Goal: Task Accomplishment & Management: Complete application form

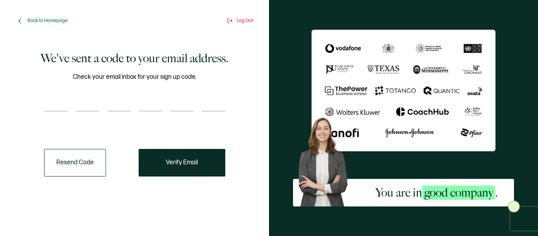
click at [60, 102] on input "number" at bounding box center [56, 104] width 24 height 16
paste input "4"
type input "4"
type input "0"
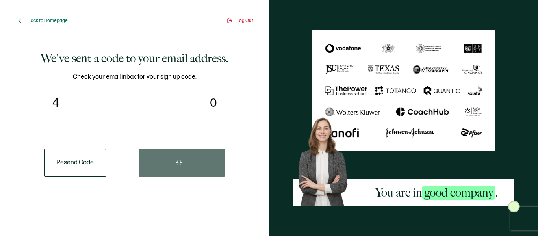
type input "6"
type input "7"
type input "8"
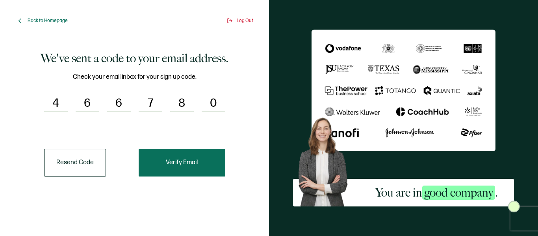
click at [171, 161] on span "Verify Email" at bounding box center [182, 162] width 32 height 6
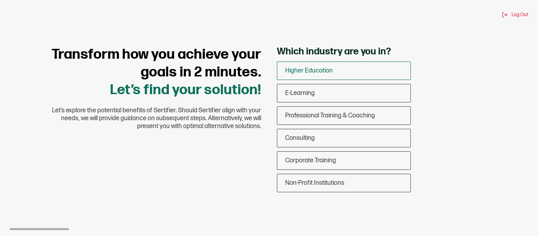
click at [310, 70] on span "Higher Education" at bounding box center [309, 70] width 48 height 7
click at [0, 0] on input "Higher Education" at bounding box center [0, 0] width 0 height 0
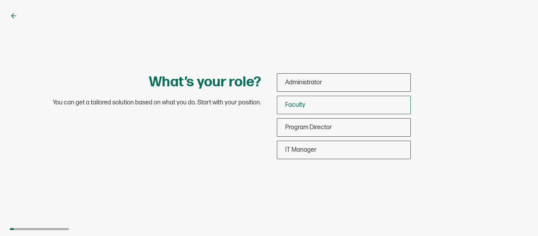
click at [333, 104] on div "Faculty" at bounding box center [343, 105] width 133 height 19
click at [0, 0] on input "Faculty" at bounding box center [0, 0] width 0 height 0
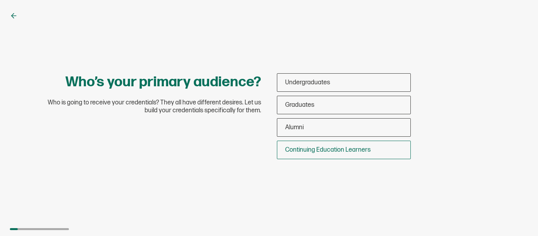
click at [351, 148] on span "Continuing Education Learners" at bounding box center [327, 149] width 85 height 7
click at [0, 0] on input "Continuing Education Learners" at bounding box center [0, 0] width 0 height 0
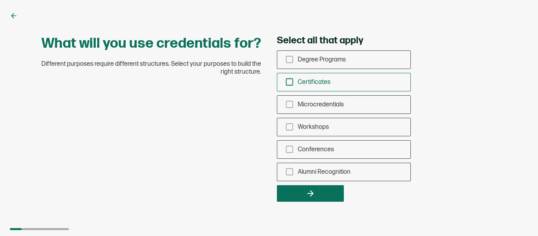
click at [339, 84] on div "Certificates" at bounding box center [343, 82] width 133 height 19
click at [0, 0] on input "Certificates" at bounding box center [0, 0] width 0 height 0
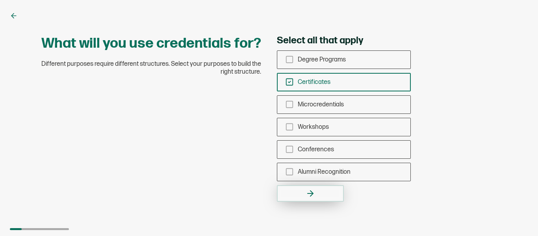
click at [322, 194] on button "button" at bounding box center [310, 193] width 67 height 17
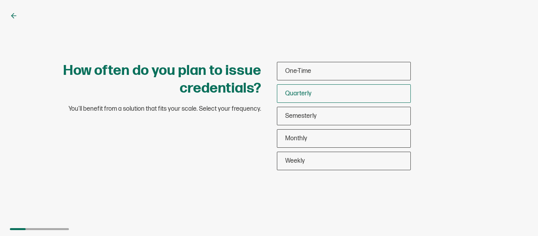
click at [314, 92] on div "Quarterly" at bounding box center [343, 93] width 133 height 19
click at [0, 0] on input "Quarterly" at bounding box center [0, 0] width 0 height 0
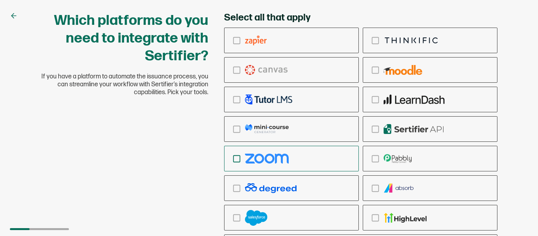
click at [259, 163] on div "checkbox-group" at bounding box center [291, 158] width 134 height 19
click at [0, 0] on input "checkbox-group" at bounding box center [0, 0] width 0 height 0
click at [304, 70] on div "checkbox-group" at bounding box center [291, 70] width 134 height 19
click at [0, 0] on input "checkbox-group" at bounding box center [0, 0] width 0 height 0
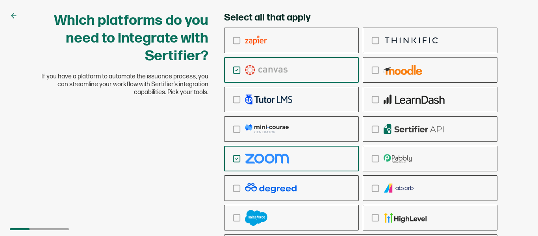
click at [304, 70] on div "checkbox-group" at bounding box center [291, 70] width 134 height 19
click at [0, 0] on input "checkbox-group" at bounding box center [0, 0] width 0 height 0
click at [304, 70] on div "checkbox-group" at bounding box center [291, 70] width 134 height 19
click at [0, 0] on input "checkbox-group" at bounding box center [0, 0] width 0 height 0
click at [304, 70] on div "checkbox-group" at bounding box center [291, 70] width 134 height 19
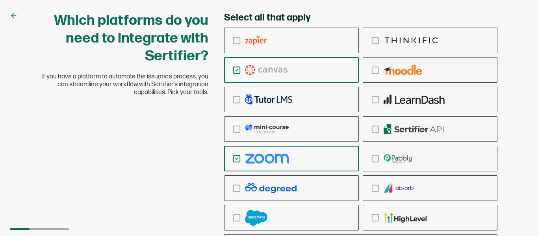
click at [0, 0] on input "checkbox-group" at bounding box center [0, 0] width 0 height 0
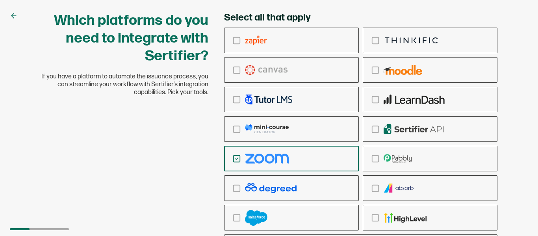
click at [299, 159] on div "checkbox-group" at bounding box center [291, 158] width 134 height 19
click at [0, 0] on input "checkbox-group" at bounding box center [0, 0] width 0 height 0
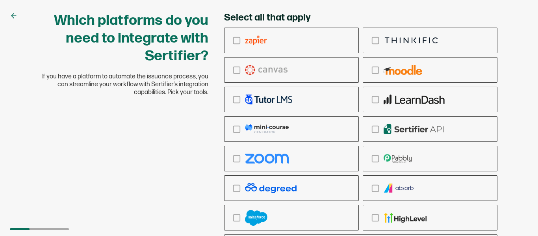
click at [178, 201] on div "Which platforms do you need to integrate with Sertifier? If you have a platform…" at bounding box center [269, 146] width 473 height 269
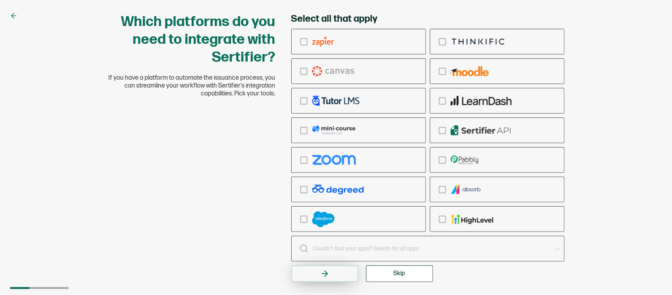
click at [327, 235] on icon "button" at bounding box center [326, 274] width 3 height 6
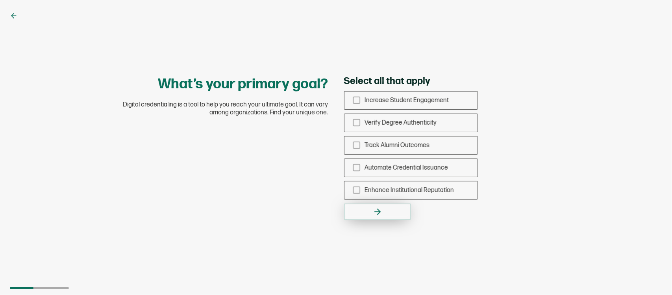
click at [373, 214] on icon "button" at bounding box center [377, 211] width 9 height 9
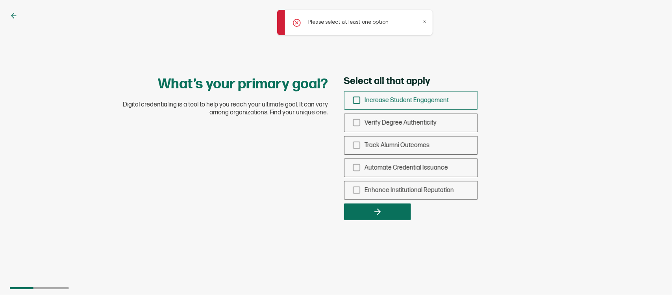
click at [448, 99] on span "Increase Student Engagement" at bounding box center [407, 99] width 84 height 7
click at [0, 0] on input "Increase Student Engagement" at bounding box center [0, 0] width 0 height 0
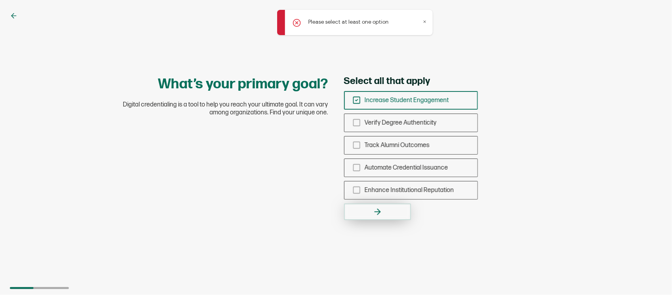
click at [395, 213] on button "button" at bounding box center [377, 211] width 67 height 17
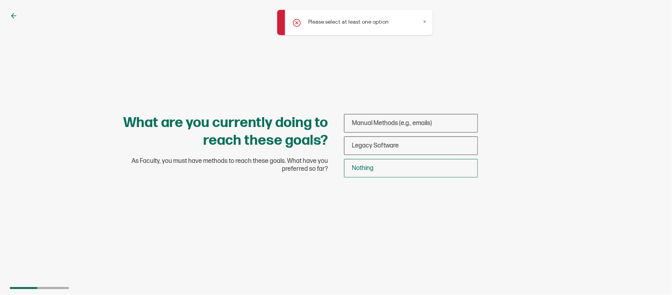
click at [394, 167] on div "Nothing" at bounding box center [411, 168] width 133 height 19
click at [0, 0] on input "Nothing" at bounding box center [0, 0] width 0 height 0
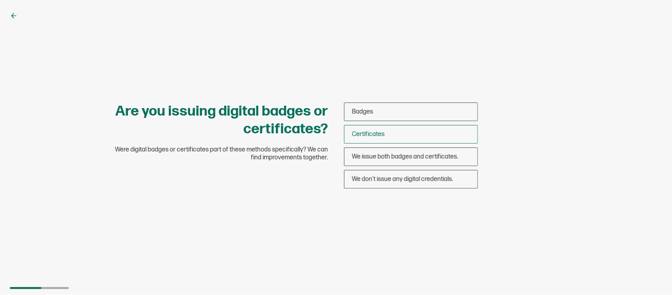
click at [391, 134] on div "Certificates" at bounding box center [411, 134] width 133 height 19
click at [0, 0] on input "Certificates" at bounding box center [0, 0] width 0 height 0
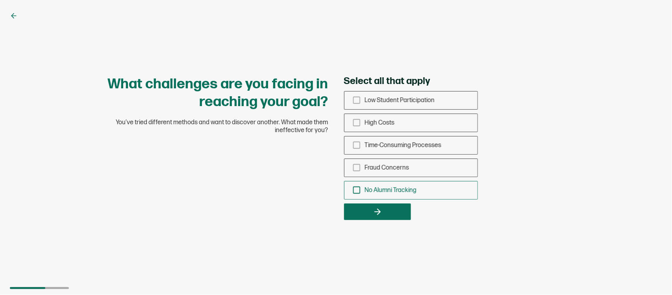
click at [391, 190] on span "No Alumni Tracking" at bounding box center [391, 189] width 52 height 7
click at [0, 0] on input "No Alumni Tracking" at bounding box center [0, 0] width 0 height 0
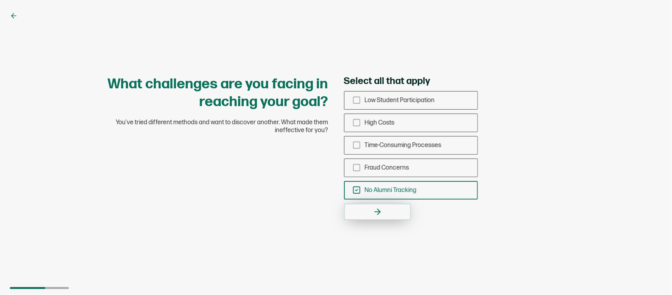
click at [385, 207] on button "button" at bounding box center [377, 211] width 67 height 17
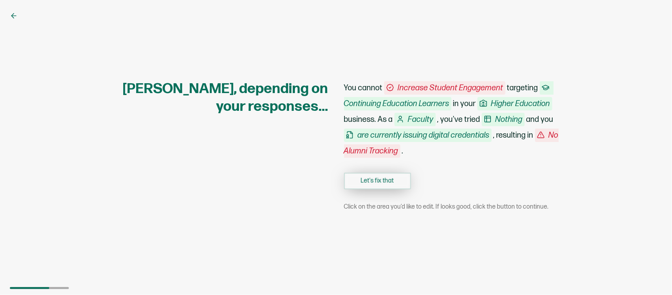
click at [404, 186] on button "Let's fix that" at bounding box center [377, 180] width 67 height 17
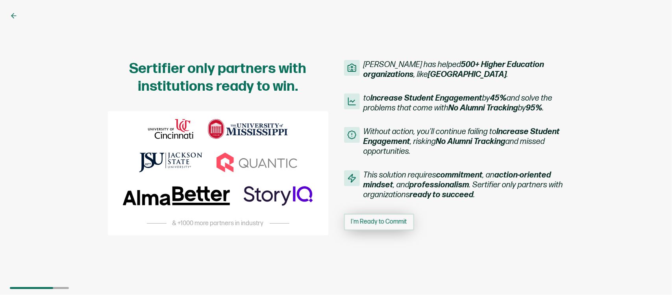
click at [398, 215] on button "I'm Ready to Commit" at bounding box center [379, 221] width 70 height 17
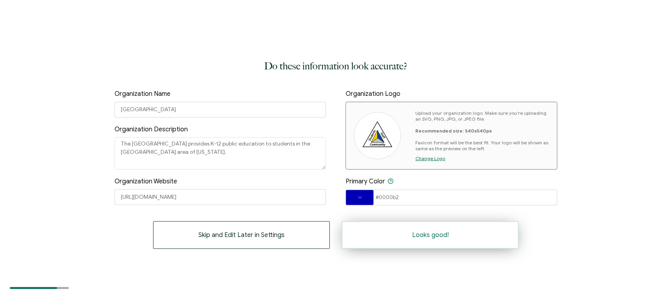
click at [459, 235] on button "Looks good!" at bounding box center [430, 235] width 177 height 28
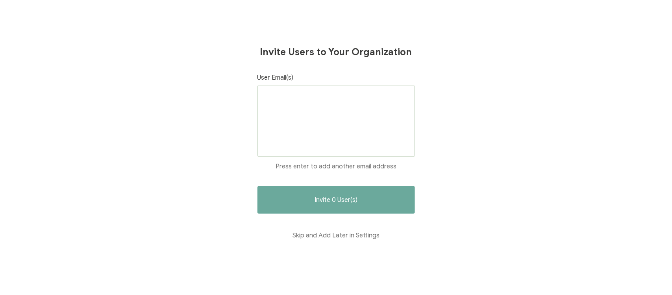
click at [347, 148] on div at bounding box center [337, 120] width 158 height 71
click at [367, 235] on button "Skip and Add Later in Settings" at bounding box center [337, 235] width 158 height 28
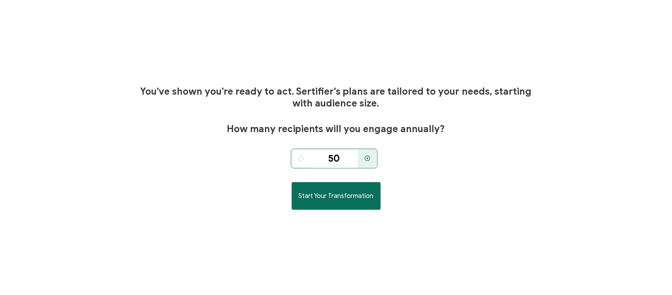
click at [343, 159] on input "50" at bounding box center [334, 158] width 47 height 20
type input "5"
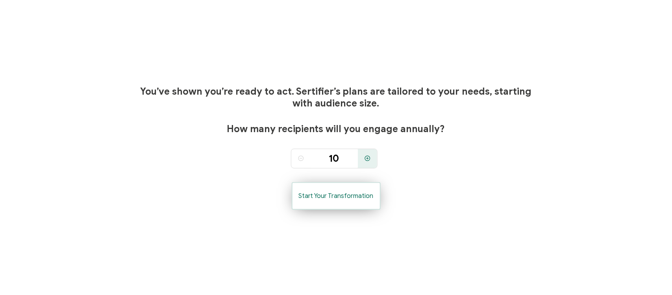
type input "50"
click at [339, 198] on span "Start Your Transformation" at bounding box center [336, 196] width 75 height 6
